Goal: Information Seeking & Learning: Learn about a topic

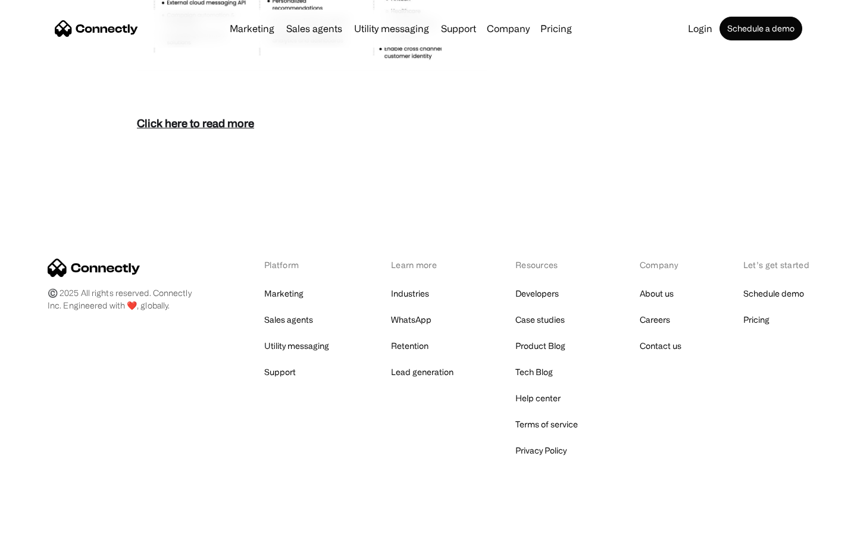
scroll to position [5158, 0]
